Goal: Entertainment & Leisure: Consume media (video, audio)

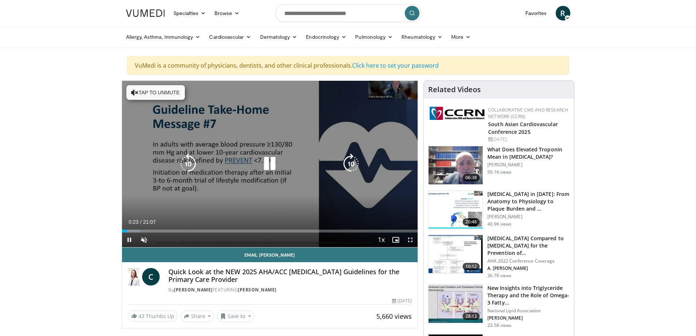
click at [142, 100] on button "Tap to unmute" at bounding box center [155, 92] width 58 height 15
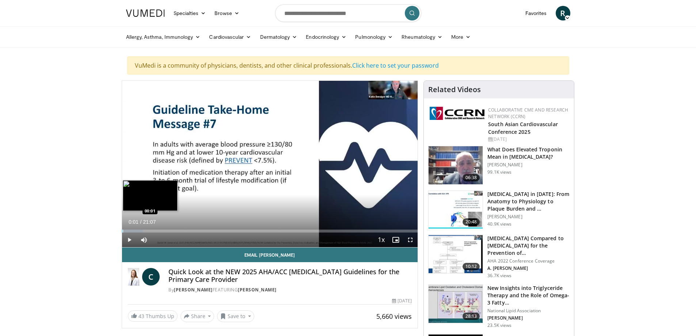
drag, startPoint x: 129, startPoint y: 236, endPoint x: 122, endPoint y: 236, distance: 7.3
click at [122, 232] on div "Progress Bar" at bounding box center [122, 230] width 1 height 3
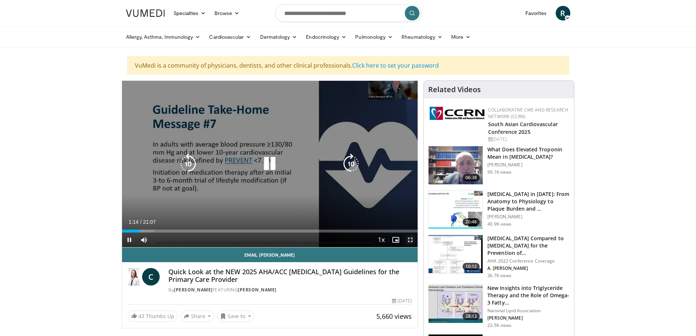
drag, startPoint x: 410, startPoint y: 244, endPoint x: 409, endPoint y: 288, distance: 44.2
click at [410, 244] on span "Video Player" at bounding box center [410, 239] width 15 height 15
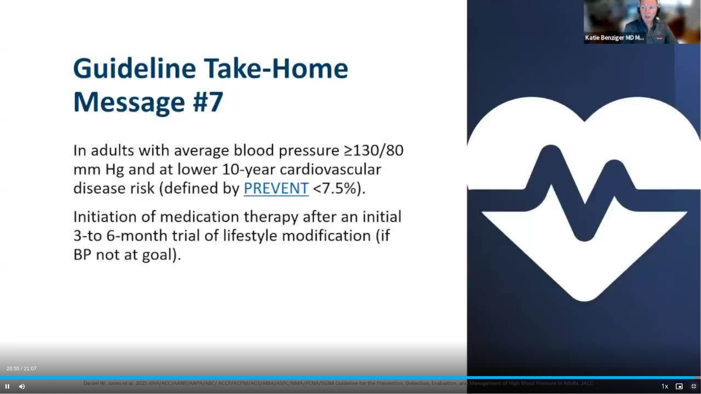
click at [695, 335] on span "Video Player" at bounding box center [694, 386] width 15 height 15
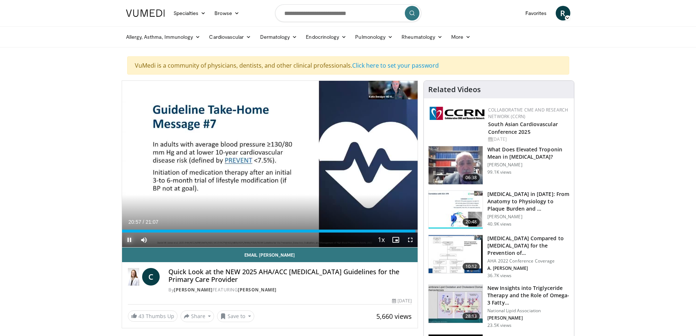
click at [127, 246] on span "Video Player" at bounding box center [129, 239] width 15 height 15
